Goal: Find specific page/section: Find specific page/section

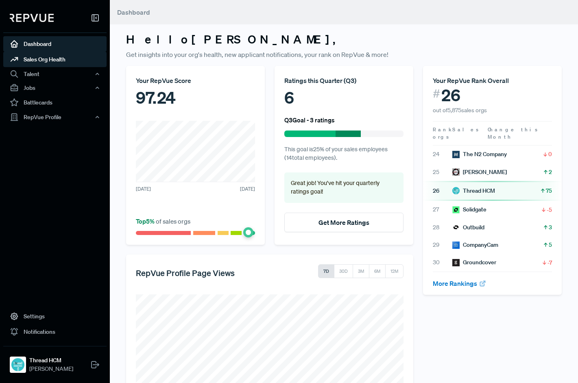
click at [55, 59] on link "Sales Org Health" at bounding box center [54, 59] width 103 height 15
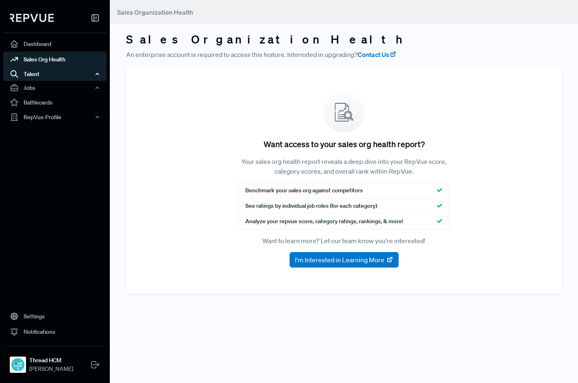
click at [34, 74] on div "Talent" at bounding box center [54, 74] width 103 height 14
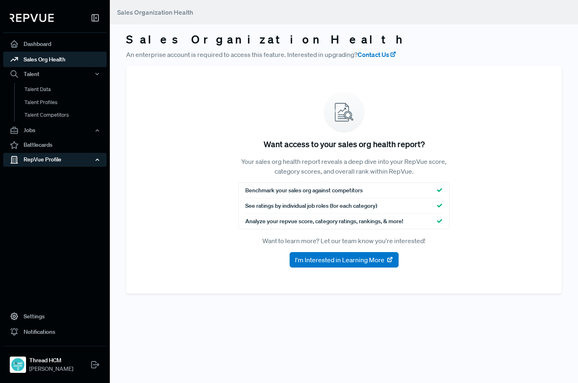
click at [43, 158] on div "RepVue Profile" at bounding box center [54, 160] width 103 height 14
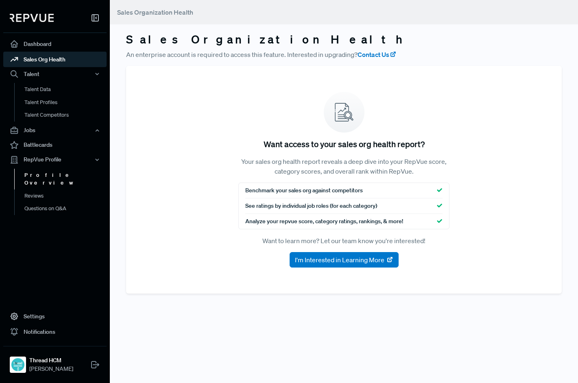
click at [56, 174] on link "Profile Overview" at bounding box center [65, 179] width 103 height 21
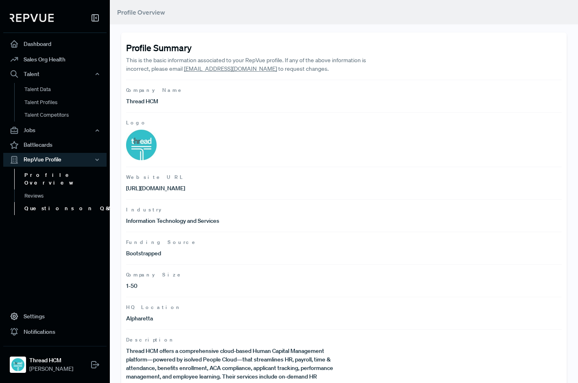
click at [59, 202] on link "Questions on Q&A" at bounding box center [65, 208] width 103 height 13
